Goal: Task Accomplishment & Management: Manage account settings

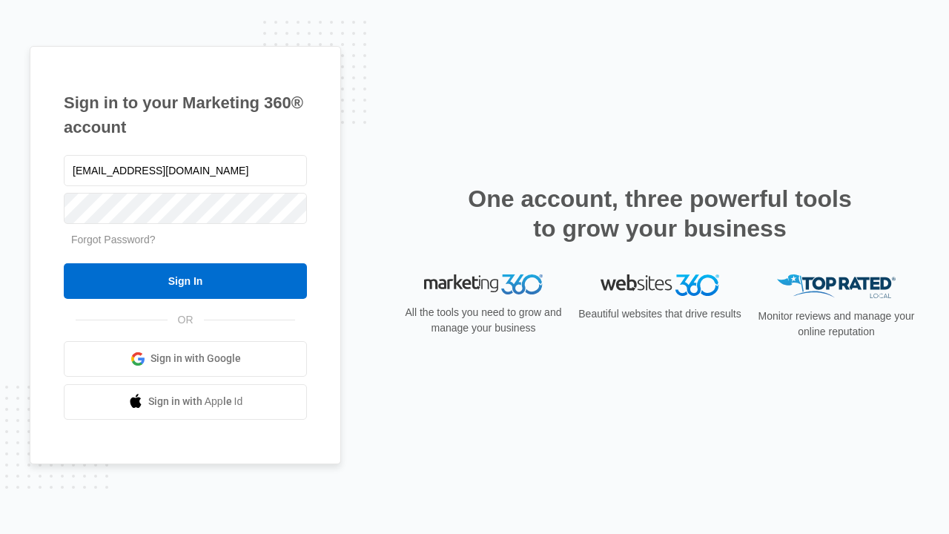
type input "[EMAIL_ADDRESS][DOMAIN_NAME]"
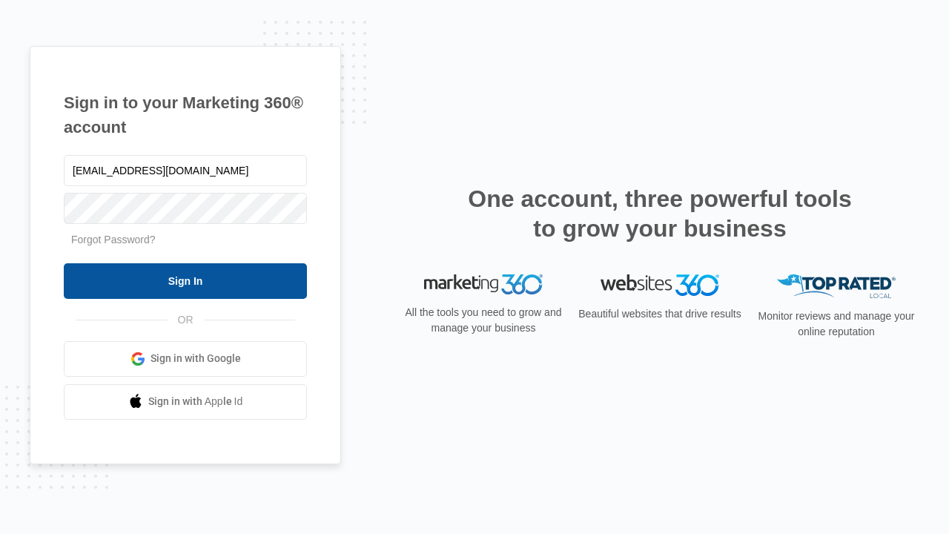
click at [185, 280] on input "Sign In" at bounding box center [185, 281] width 243 height 36
